Goal: Transaction & Acquisition: Purchase product/service

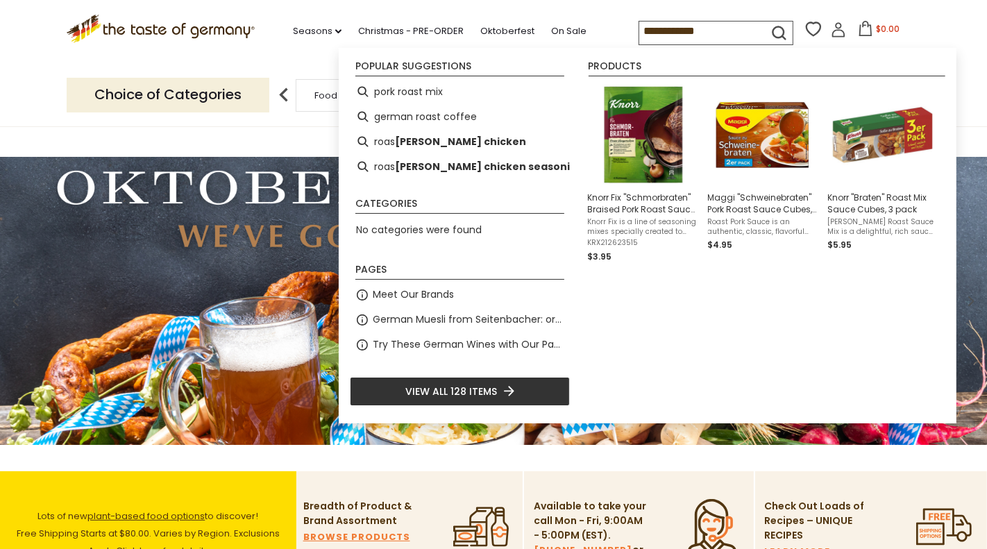
type input "**********"
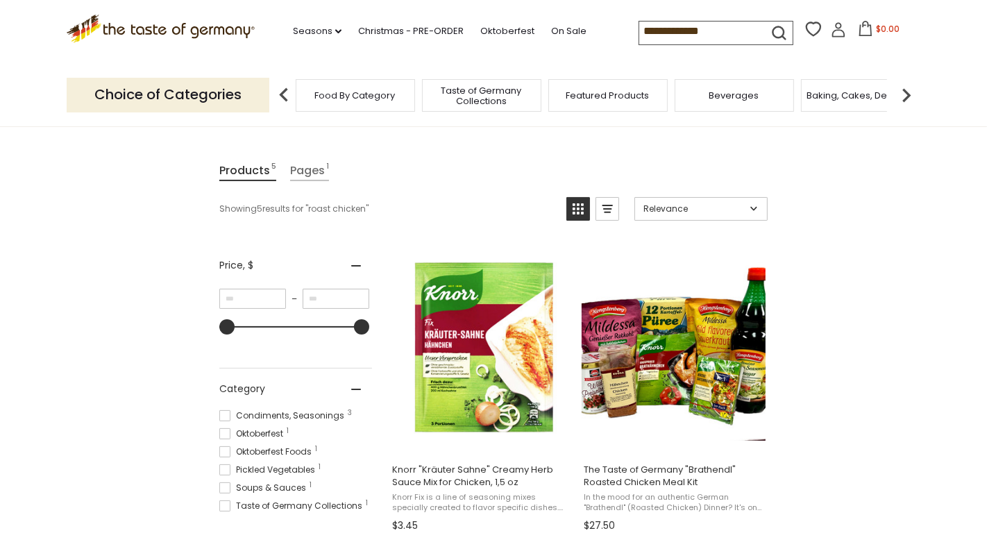
scroll to position [144, 0]
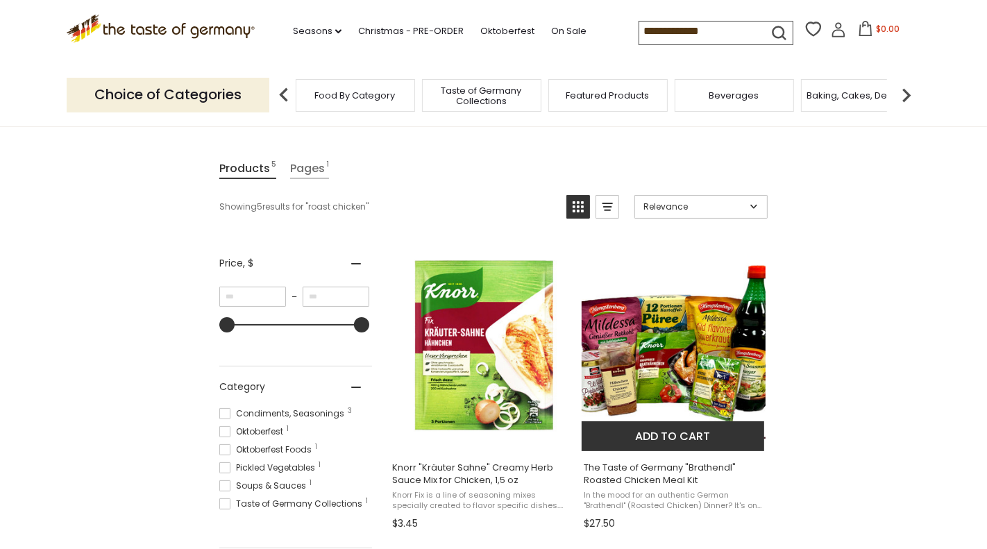
click at [715, 338] on img "The Taste of Germany" at bounding box center [674, 348] width 184 height 184
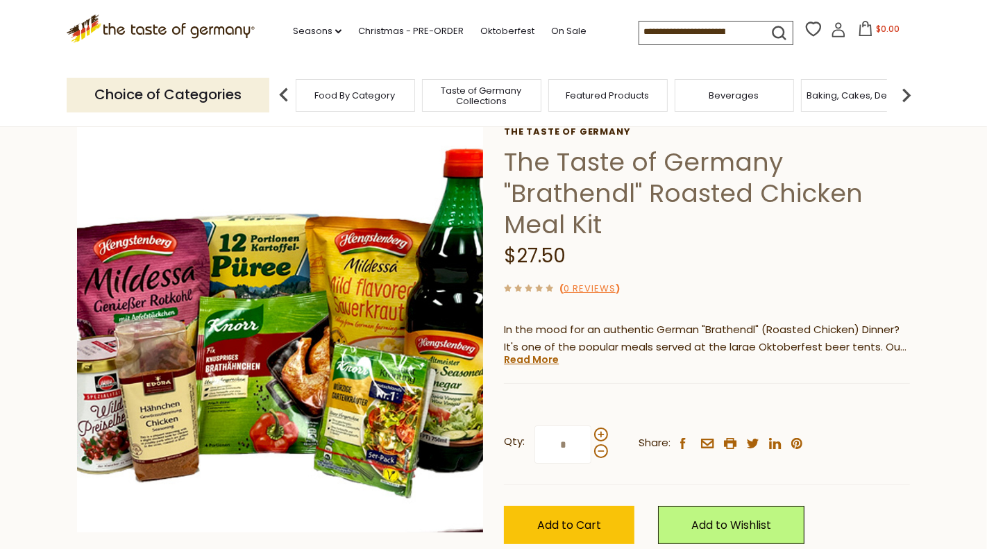
scroll to position [75, 0]
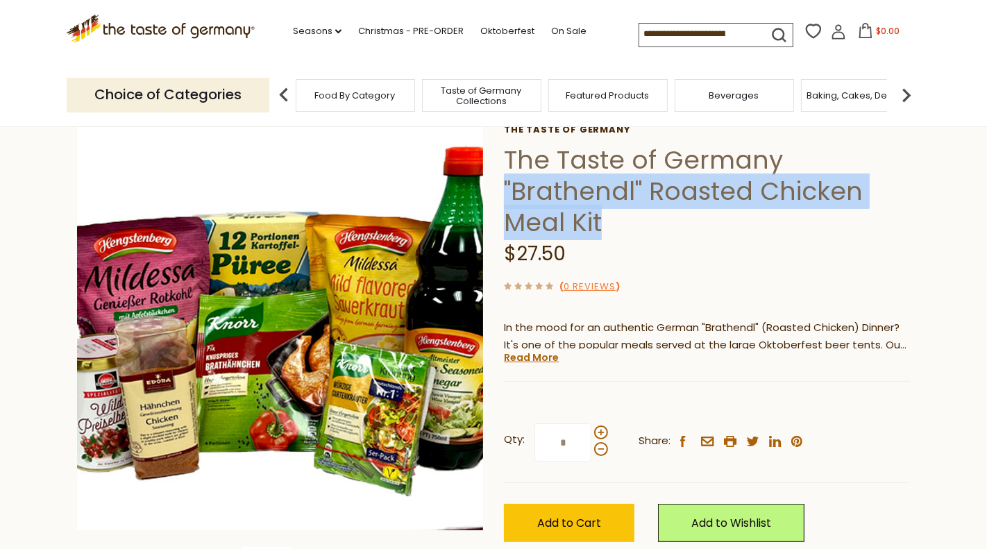
drag, startPoint x: 506, startPoint y: 185, endPoint x: 615, endPoint y: 219, distance: 113.8
click at [615, 219] on h1 "The Taste of Germany "Brathendl" Roasted Chicken Meal Kit" at bounding box center [707, 191] width 406 height 94
copy h1 ""Brathendl" Roasted Chicken Meal Kit"
